Goal: Find specific page/section: Find specific page/section

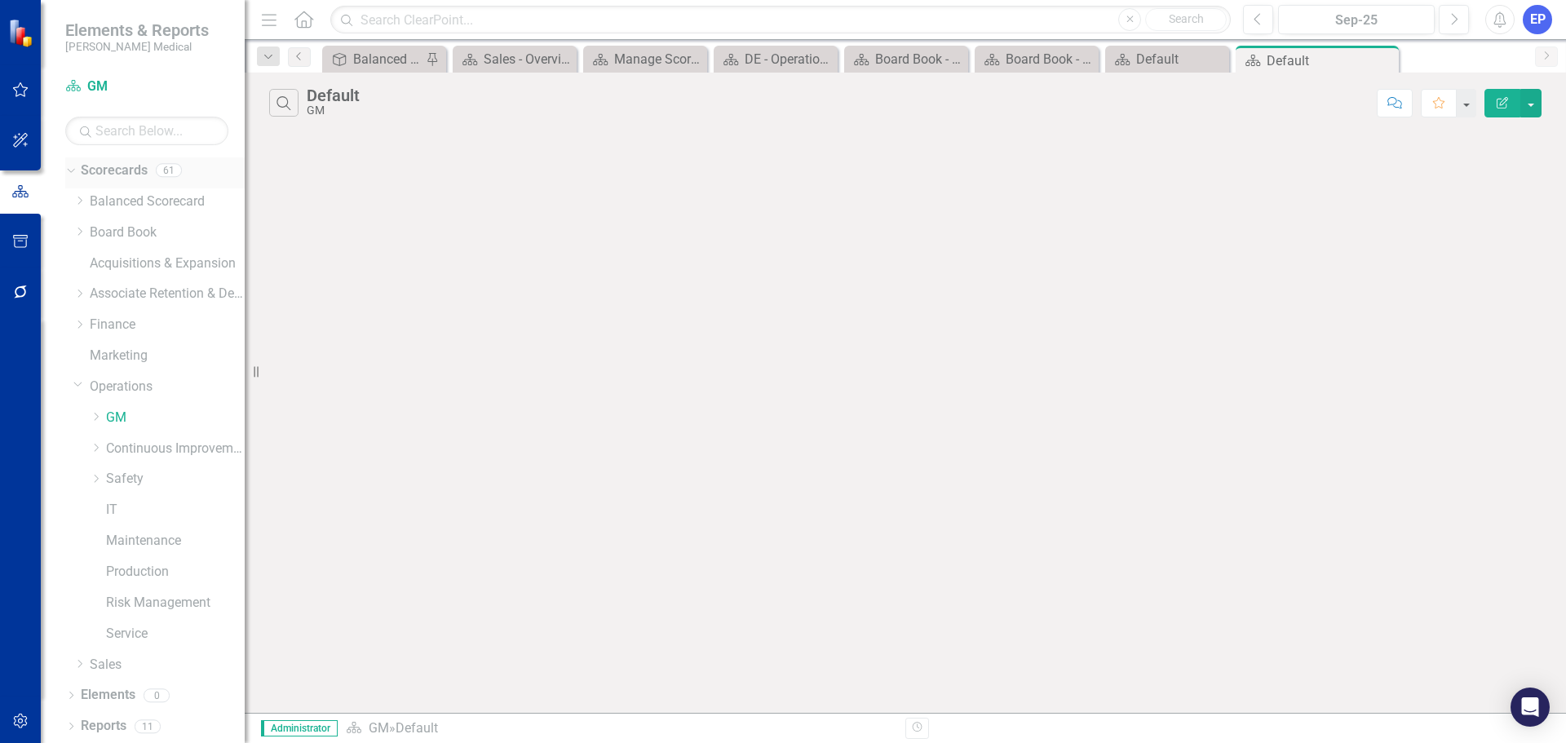
click at [73, 170] on icon "Dropdown" at bounding box center [68, 169] width 9 height 11
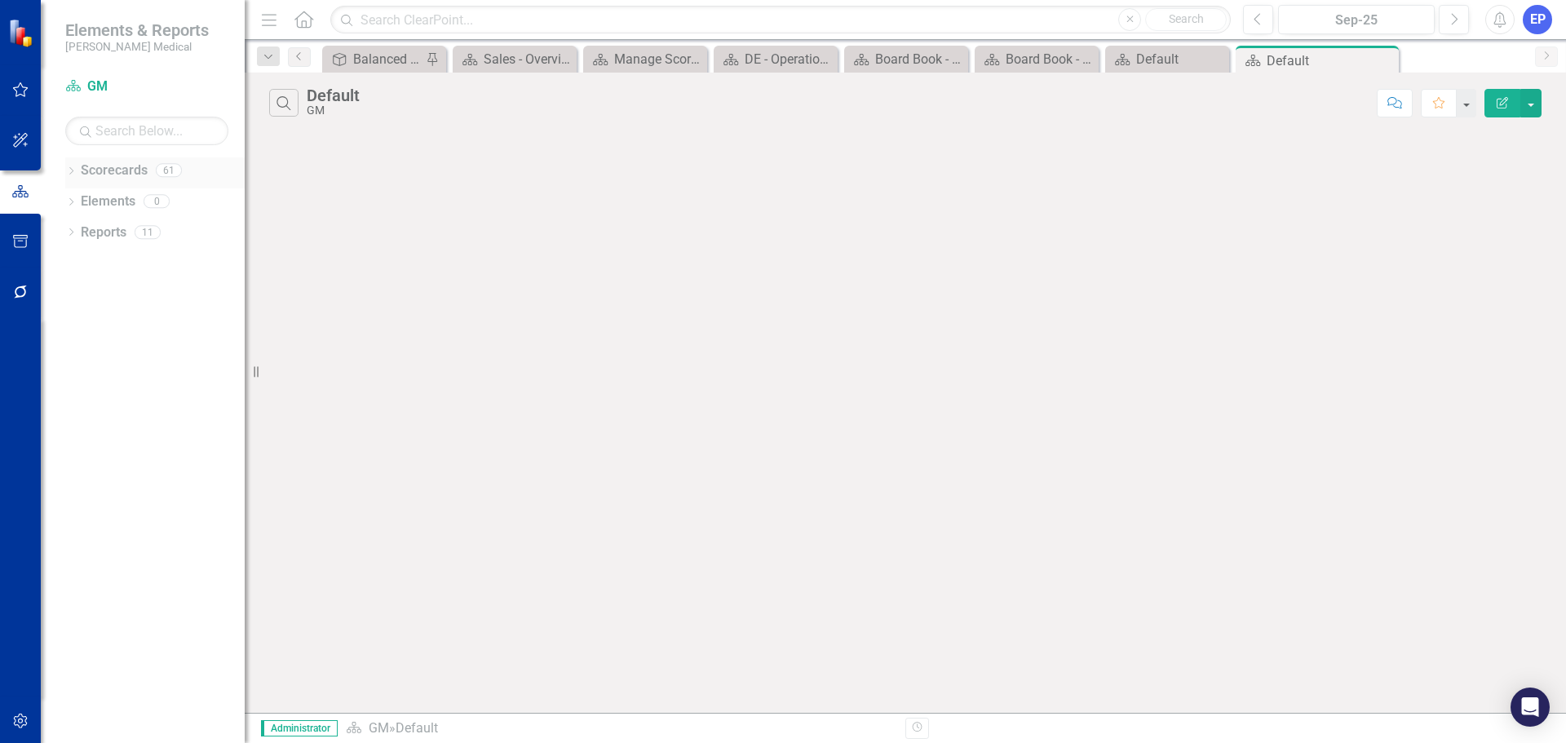
click at [73, 170] on icon at bounding box center [71, 170] width 4 height 7
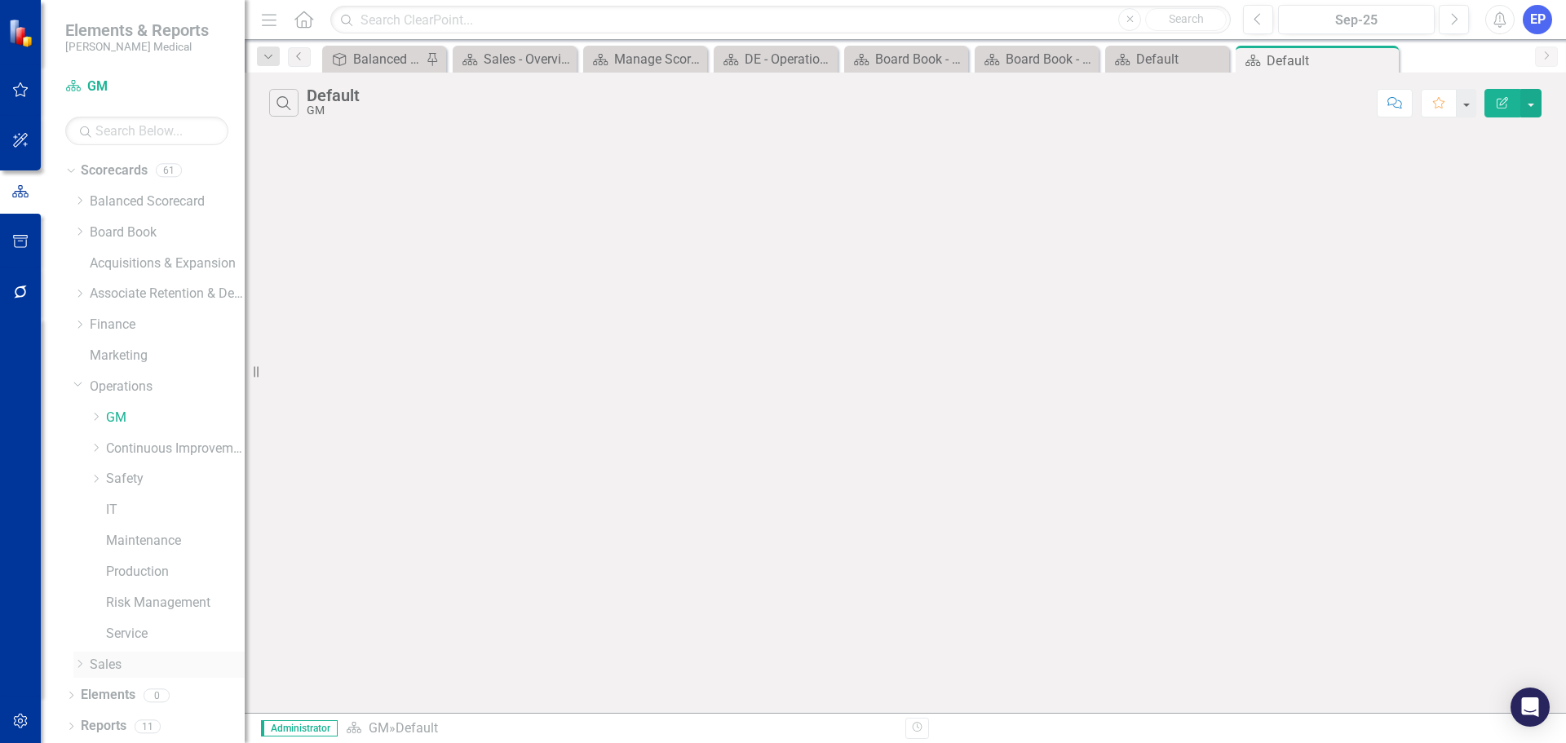
click at [78, 664] on icon "Dropdown" at bounding box center [79, 664] width 12 height 10
click at [129, 504] on link "Key Accounts - Sales" at bounding box center [175, 509] width 139 height 19
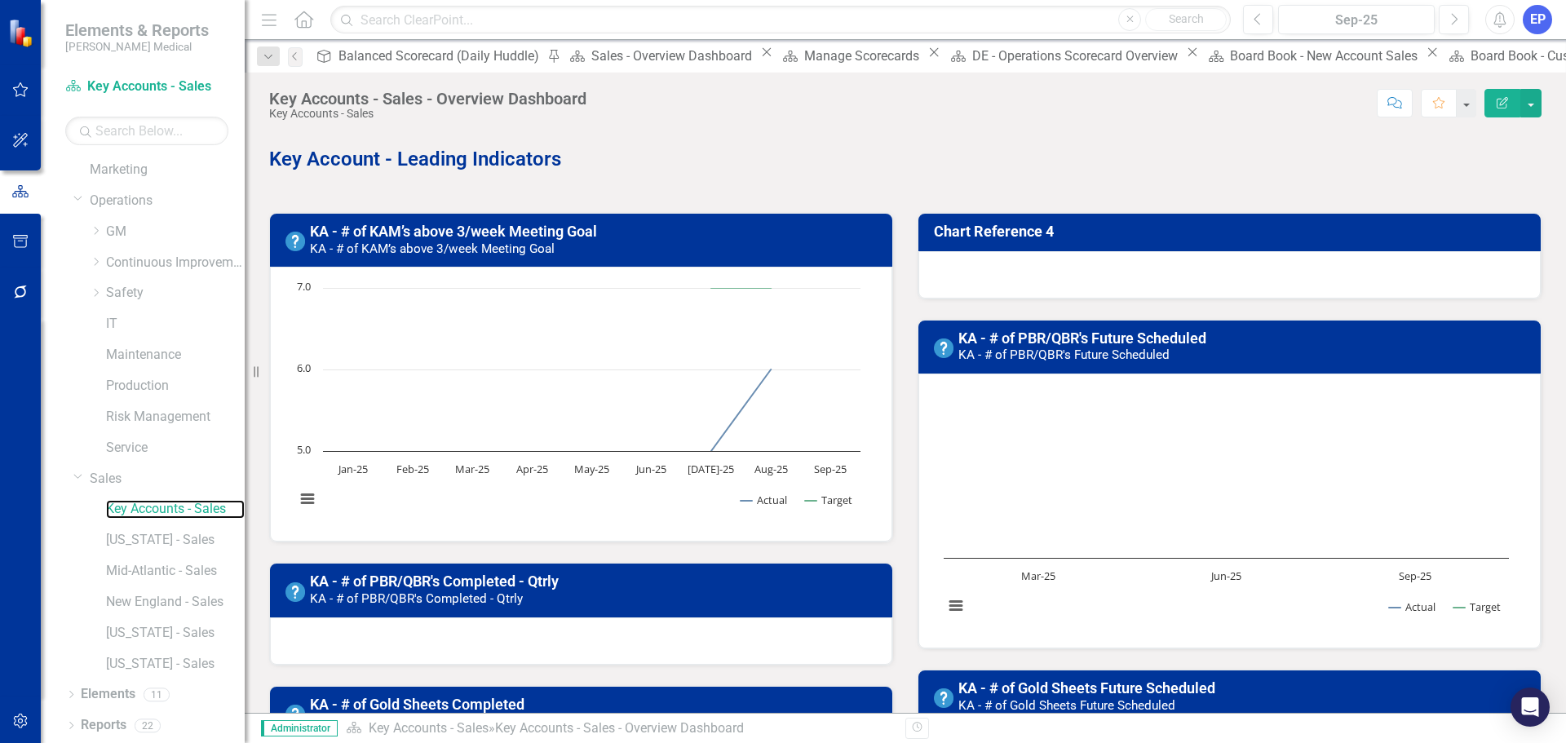
scroll to position [916, 0]
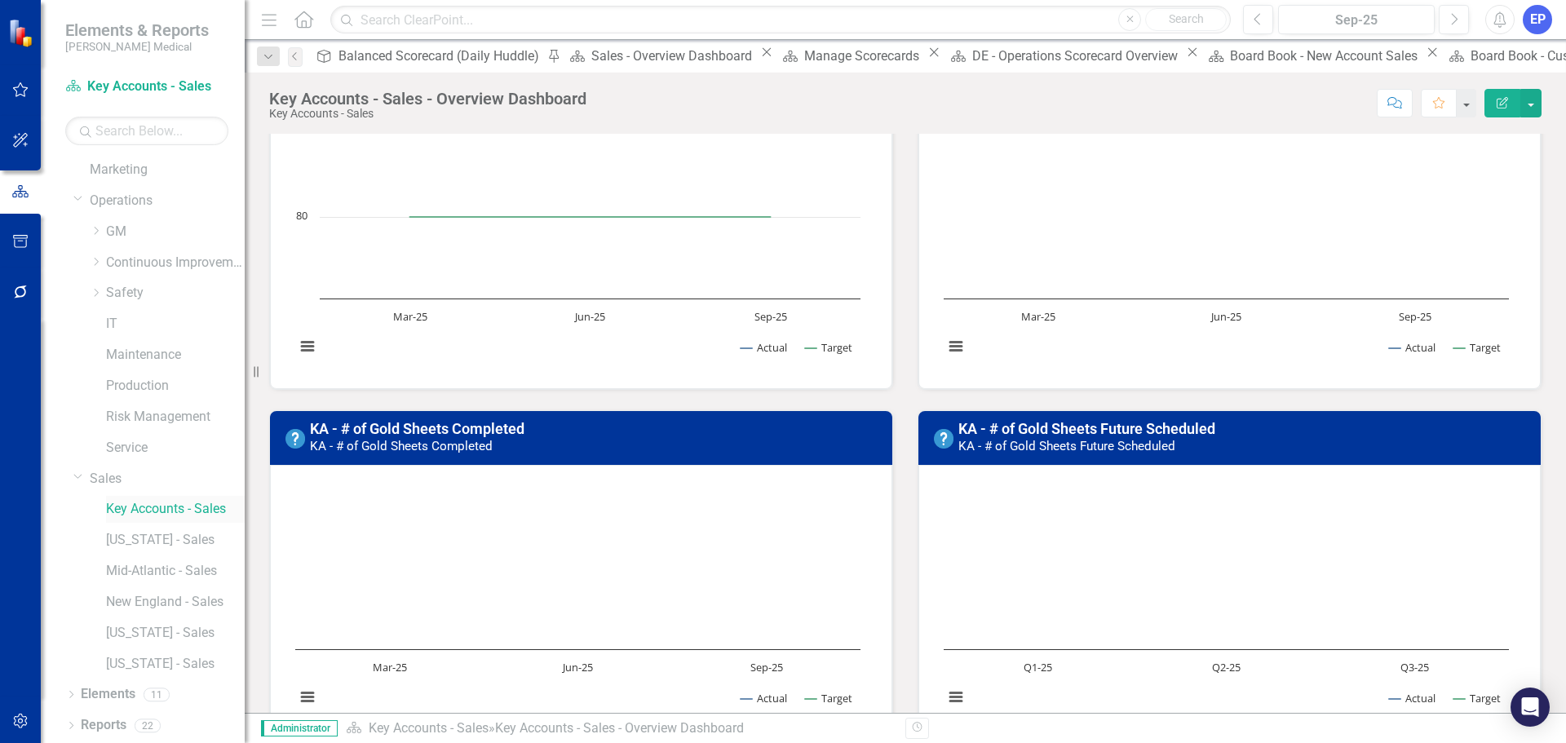
click at [175, 508] on link "Key Accounts - Sales" at bounding box center [175, 509] width 139 height 19
click at [166, 538] on link "[US_STATE] - Sales" at bounding box center [175, 540] width 139 height 19
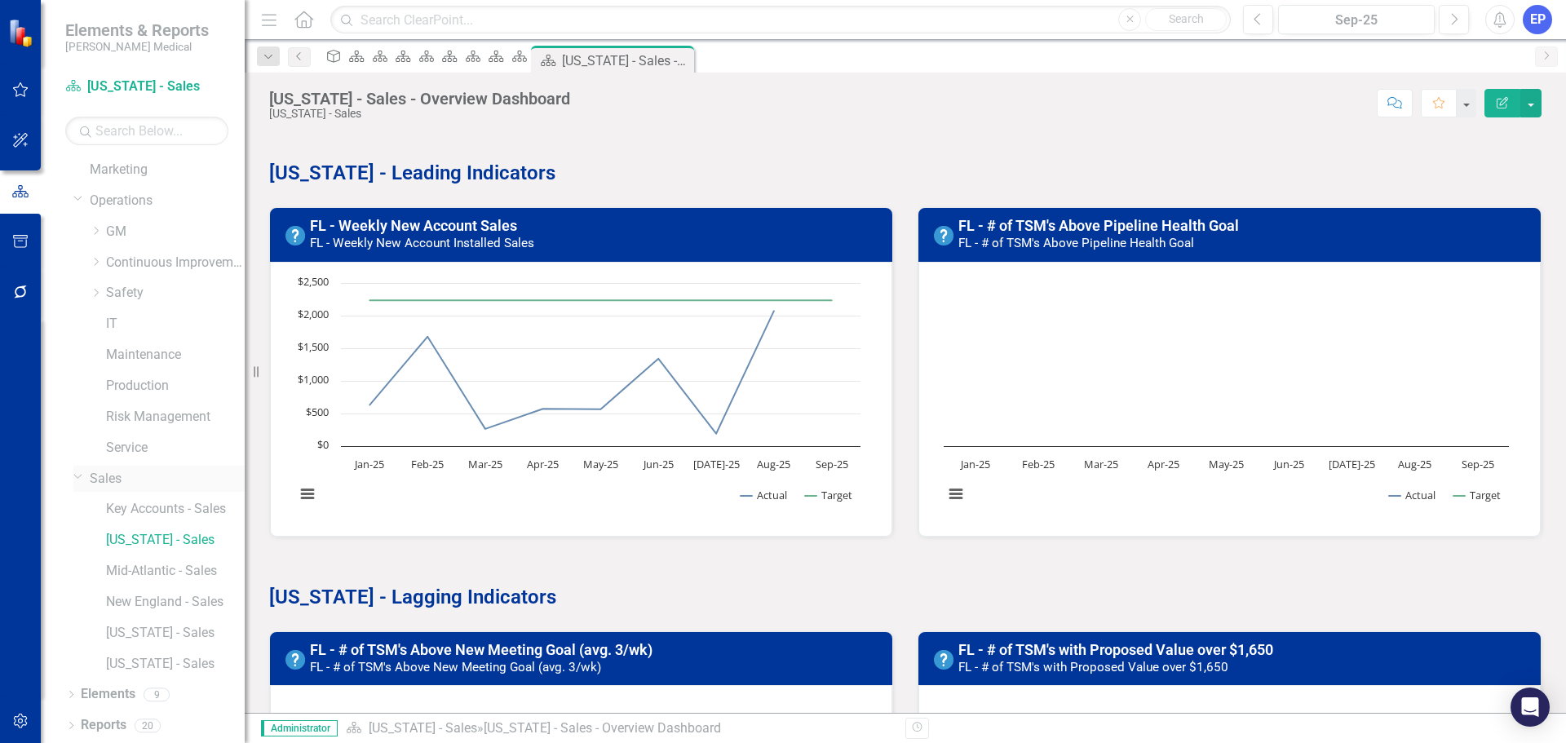
click at [138, 473] on link "Sales" at bounding box center [167, 479] width 155 height 19
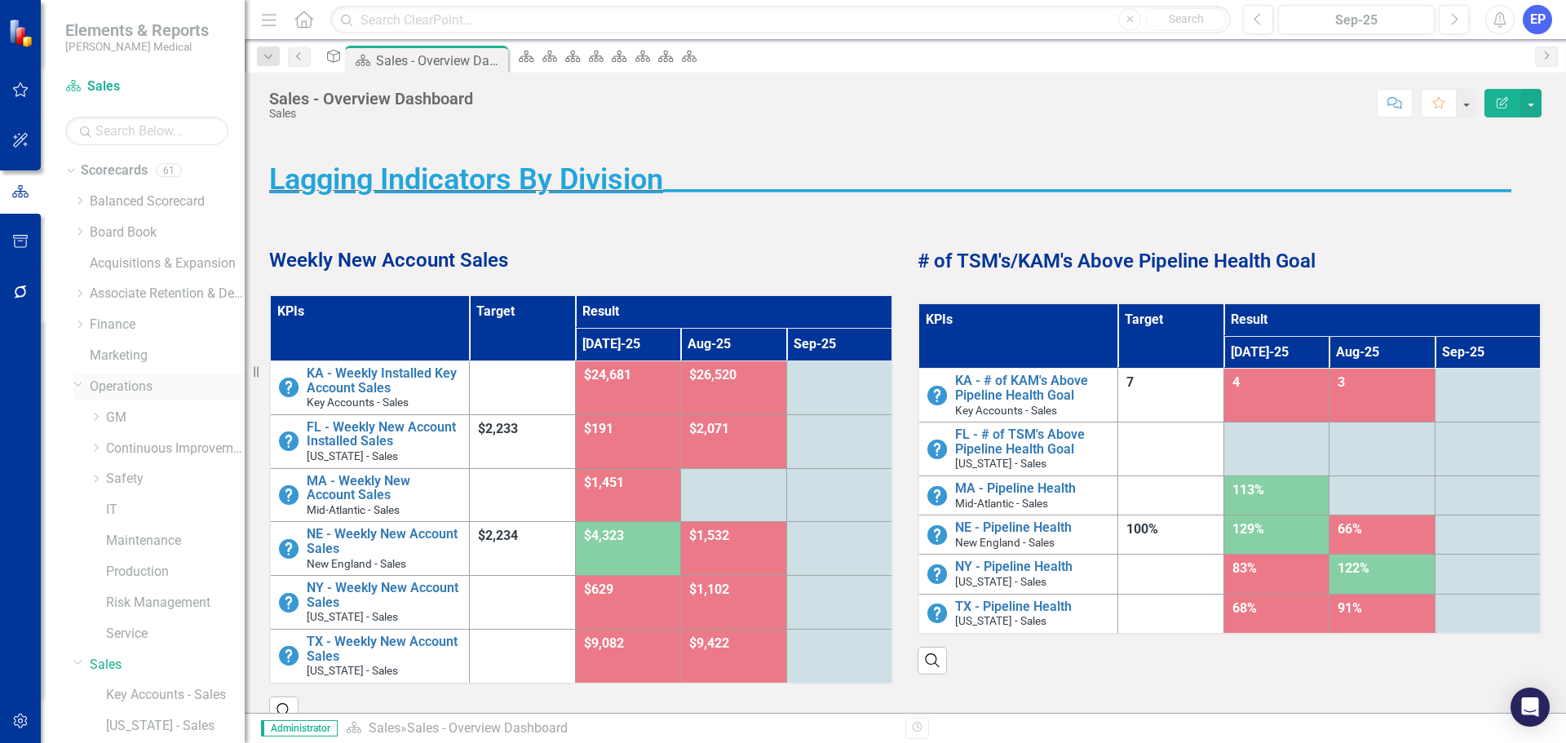
click at [75, 383] on icon at bounding box center [78, 384] width 8 height 4
click at [122, 446] on link "Key Accounts - Sales" at bounding box center [175, 449] width 139 height 19
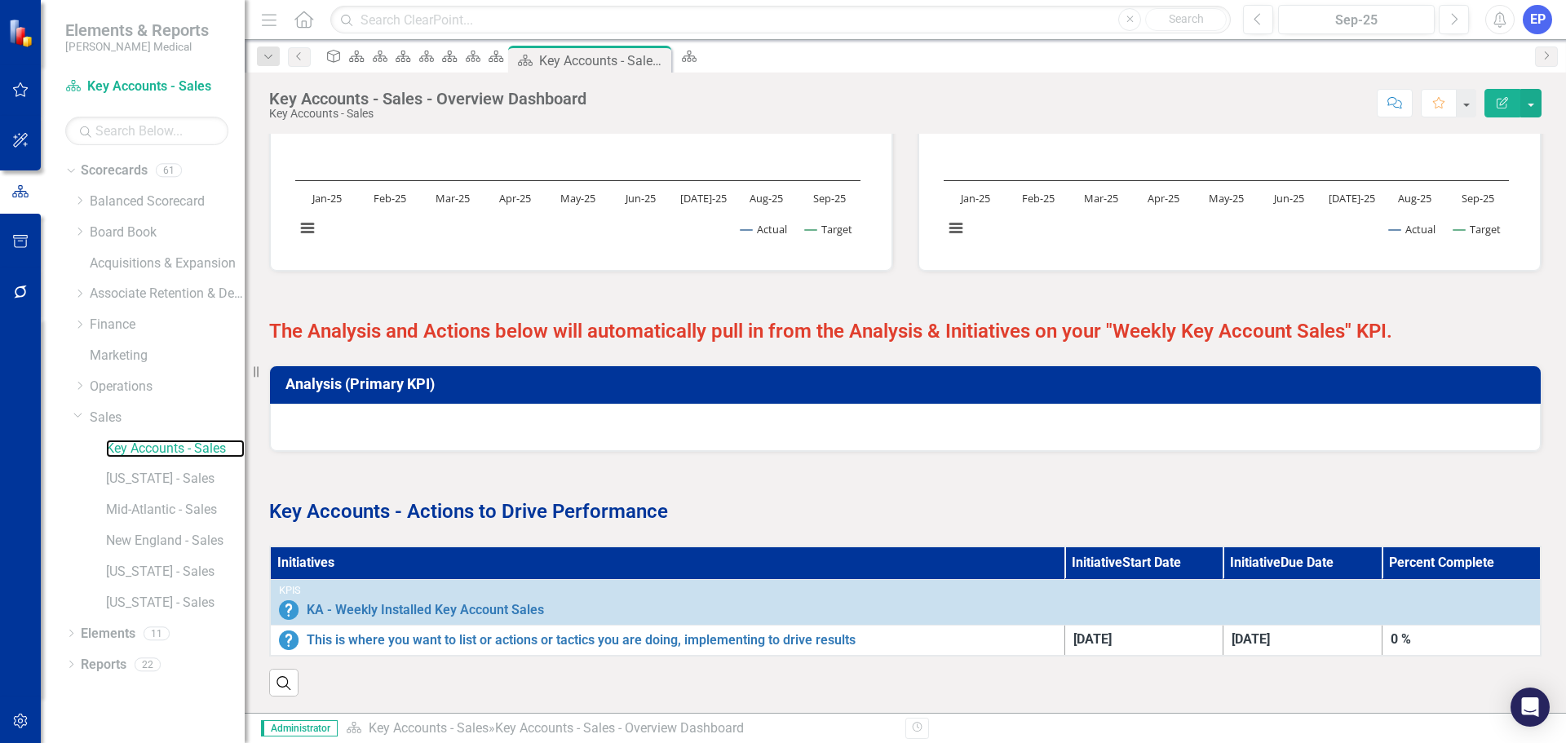
scroll to position [1747, 0]
click at [22, 714] on icon "button" at bounding box center [20, 721] width 14 height 15
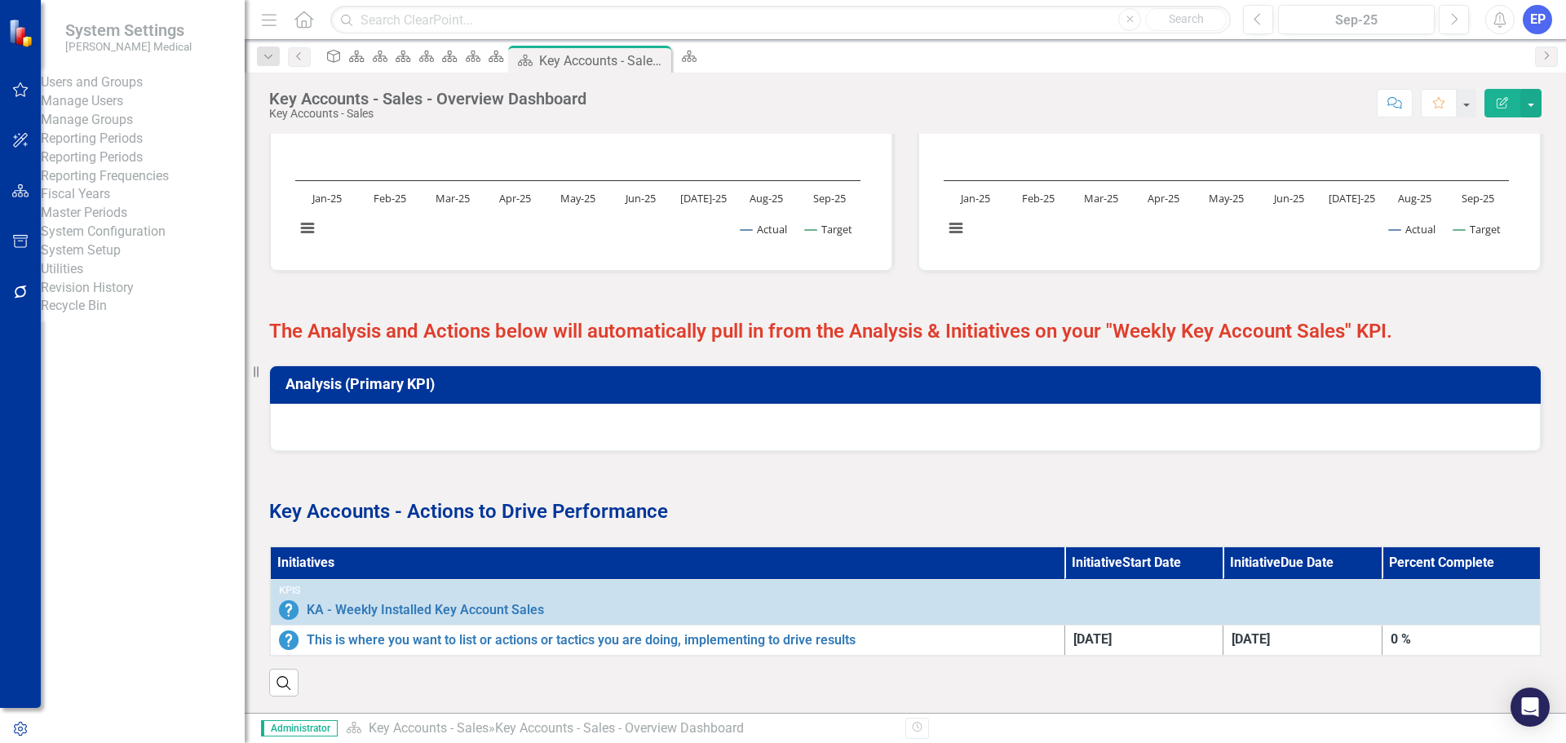
click at [137, 111] on link "Manage Users" at bounding box center [143, 101] width 204 height 19
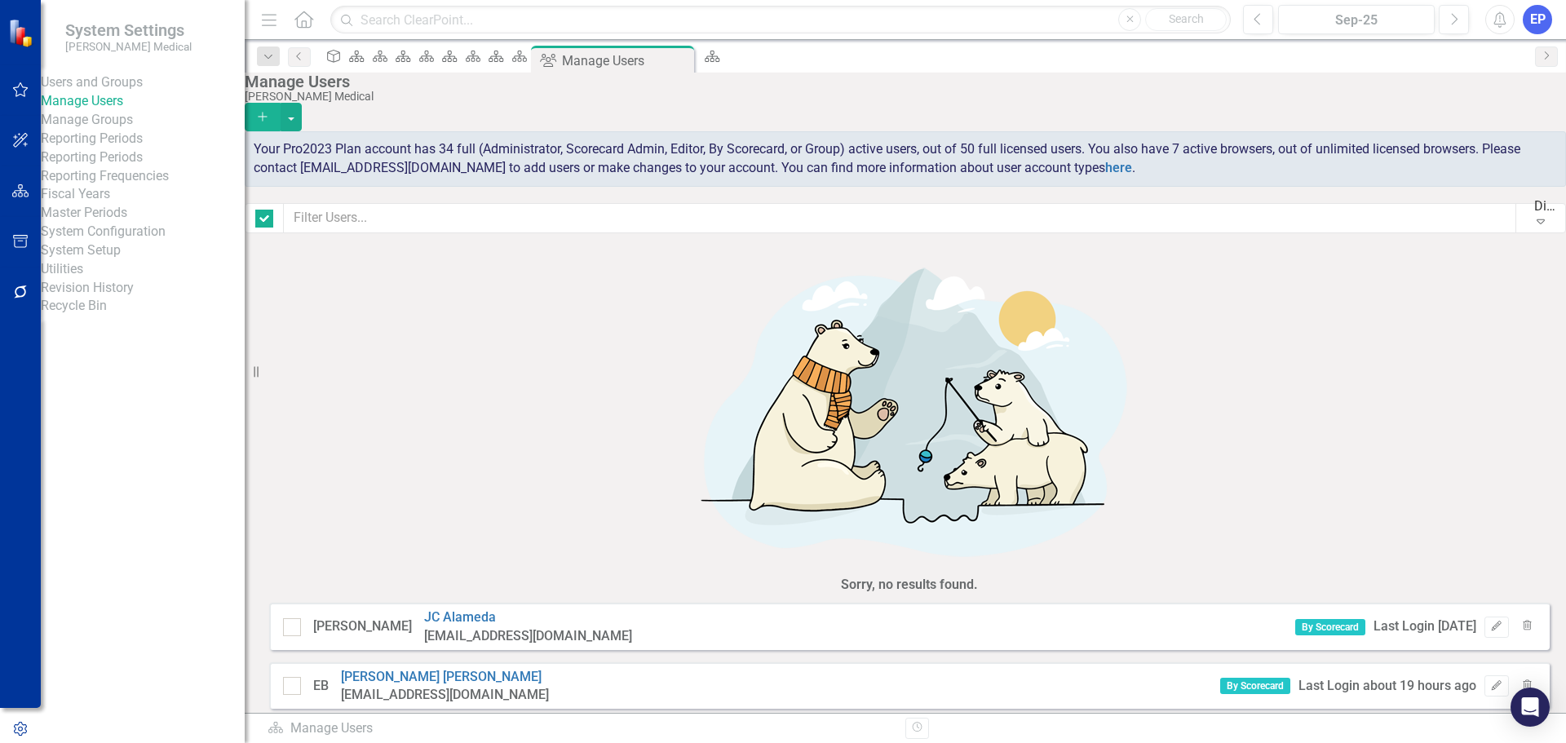
checkbox input "false"
